Goal: Transaction & Acquisition: Book appointment/travel/reservation

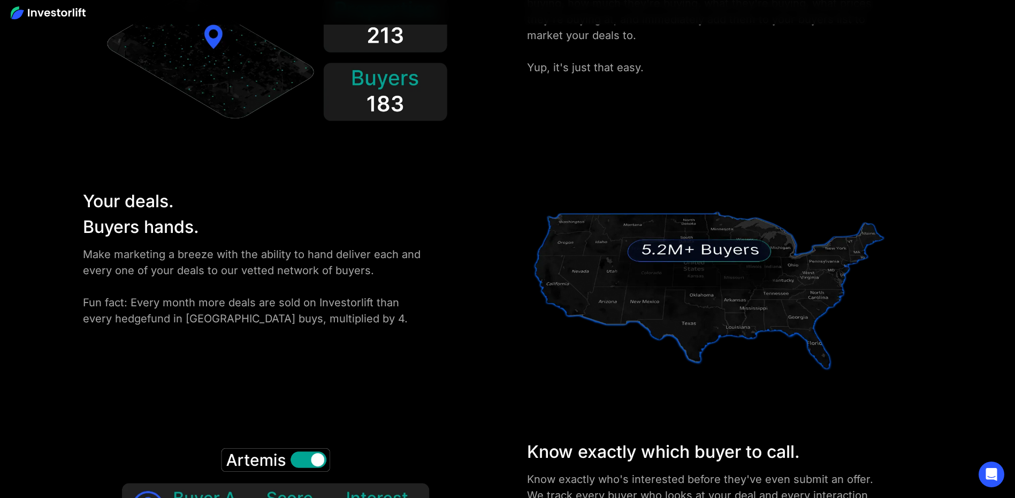
scroll to position [1498, 0]
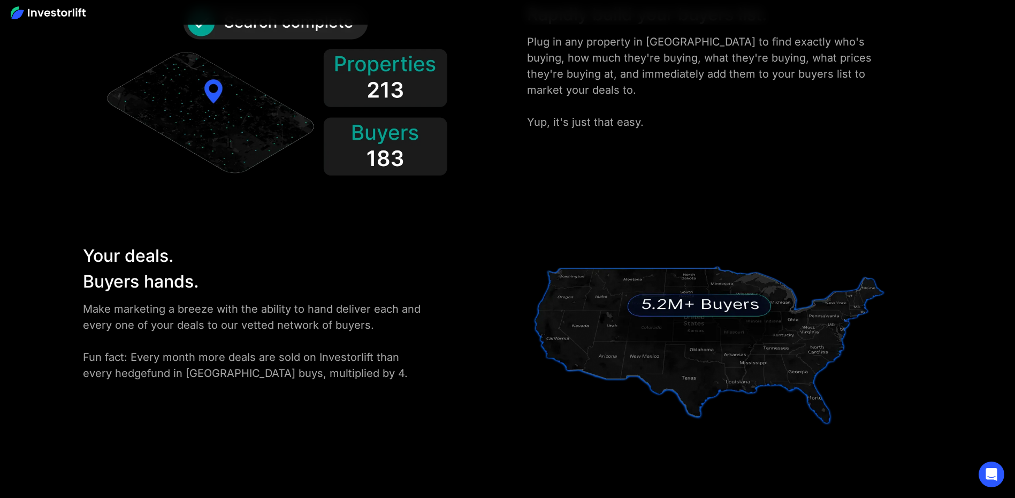
click at [385, 82] on img at bounding box center [275, 96] width 347 height 188
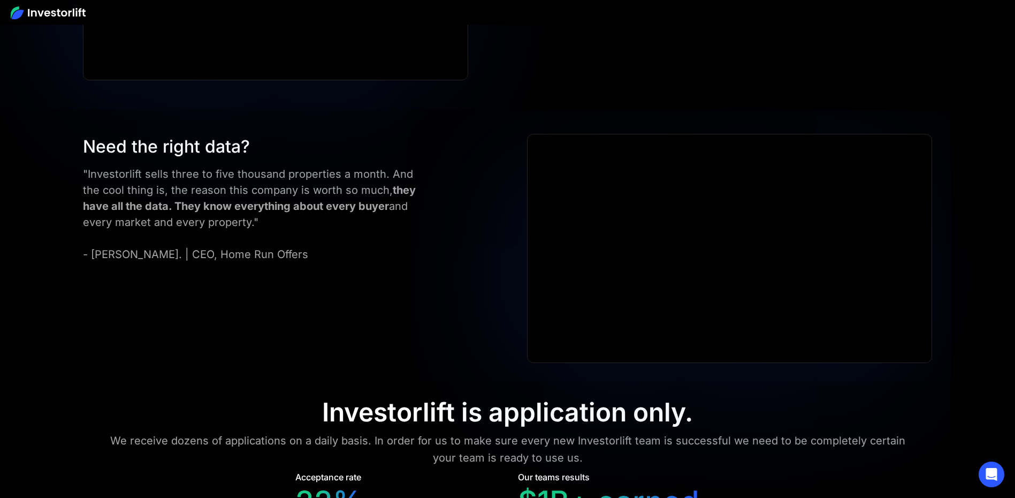
scroll to position [4228, 0]
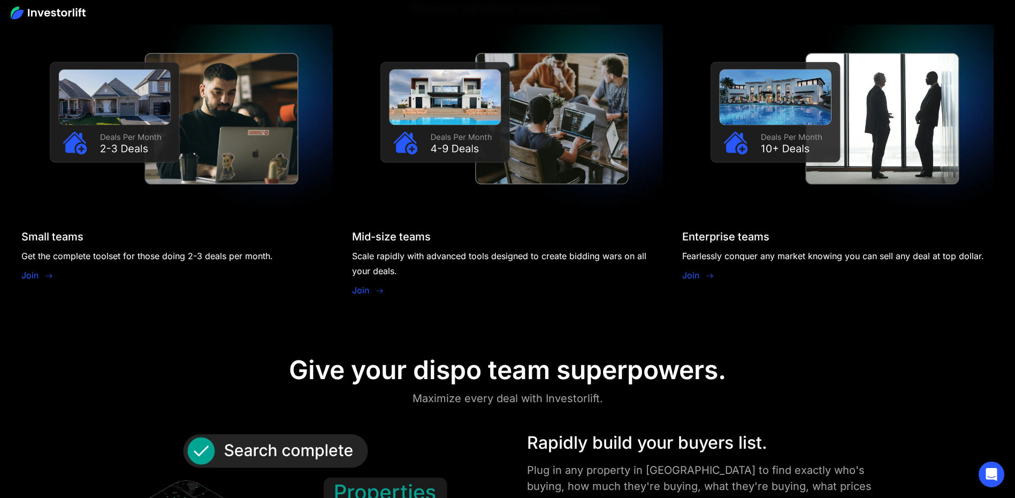
click at [77, 16] on img at bounding box center [48, 12] width 75 height 13
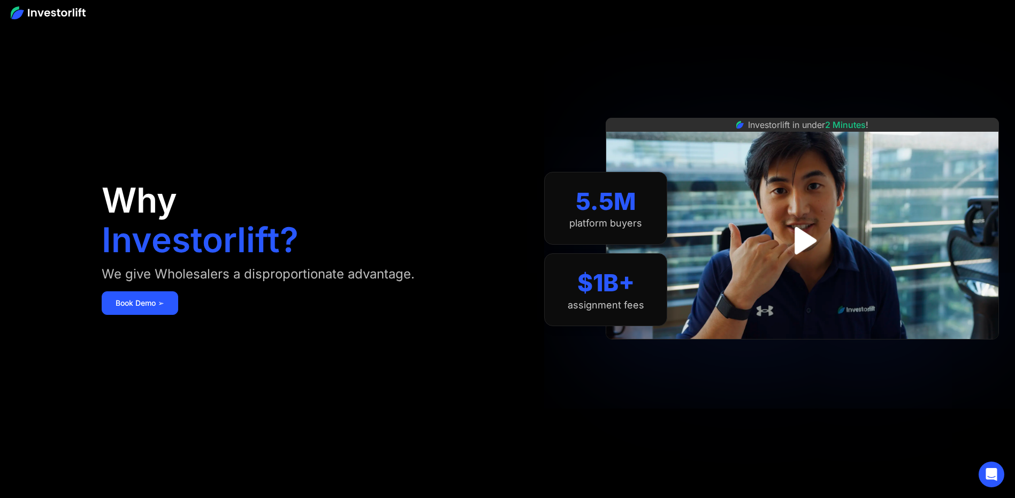
click at [77, 16] on img at bounding box center [48, 12] width 75 height 13
click at [600, 223] on div "platform buyers" at bounding box center [605, 223] width 73 height 12
click at [196, 271] on div "We give Wholesalers a disproportionate advantage." at bounding box center [258, 273] width 313 height 17
click at [173, 309] on link "Book Demo ➢" at bounding box center [140, 303] width 77 height 24
